Goal: Task Accomplishment & Management: Manage account settings

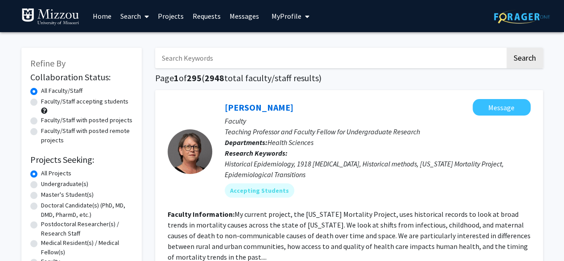
click at [205, 58] on input "Search Keywords" at bounding box center [330, 58] width 350 height 21
type input "[PERSON_NAME]"
click at [506, 48] on button "Search" at bounding box center [524, 58] width 37 height 21
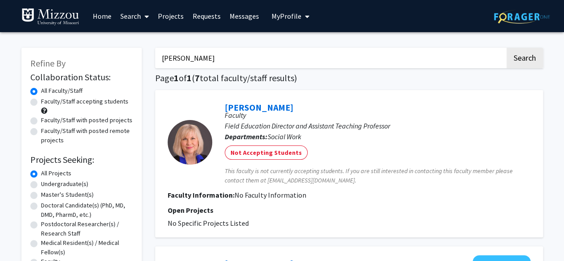
scroll to position [18, 0]
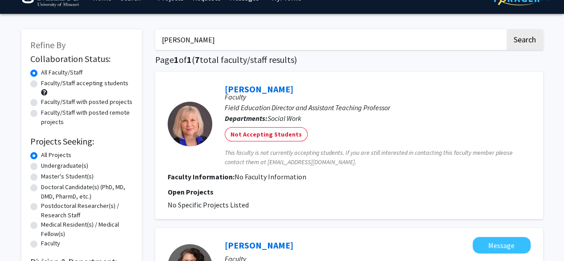
click at [265, 88] on link "[PERSON_NAME]" at bounding box center [259, 88] width 69 height 11
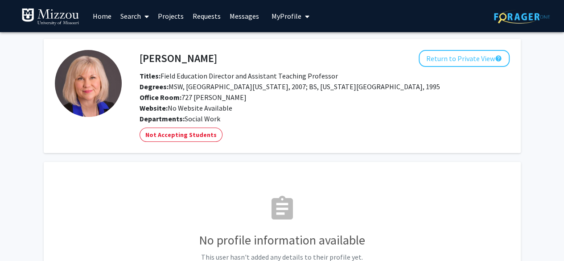
click at [305, 17] on icon "My profile dropdown to access profile and logout" at bounding box center [307, 16] width 4 height 7
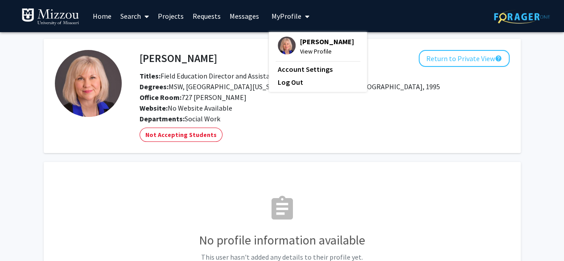
click at [306, 49] on span "View Profile" at bounding box center [327, 51] width 54 height 10
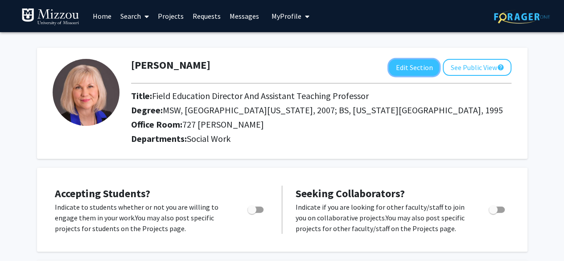
click at [407, 65] on button "Edit Section" at bounding box center [414, 67] width 50 height 16
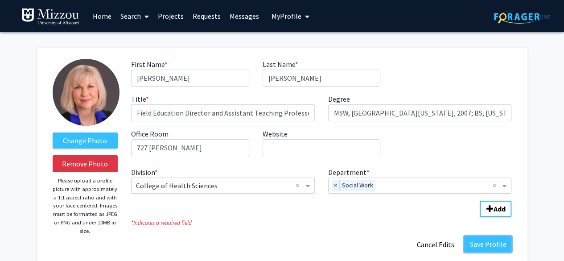
click at [482, 241] on button "Save Profile" at bounding box center [487, 244] width 47 height 16
